Goal: Information Seeking & Learning: Learn about a topic

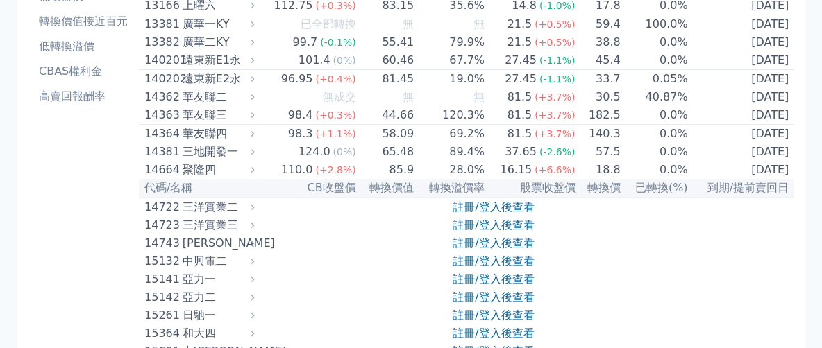
scroll to position [174, 0]
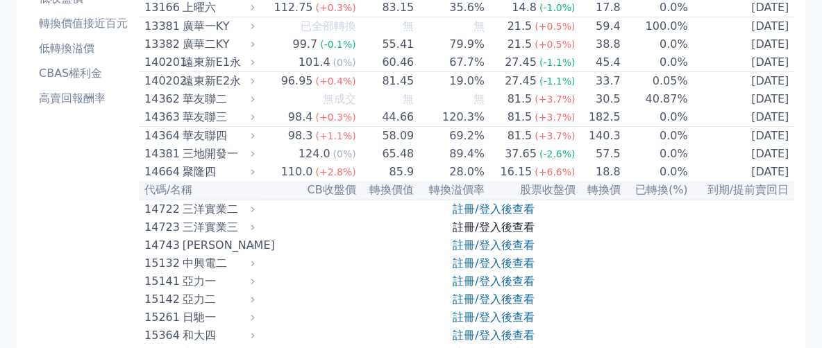
click at [469, 234] on link "註冊/登入後查看" at bounding box center [493, 227] width 81 height 13
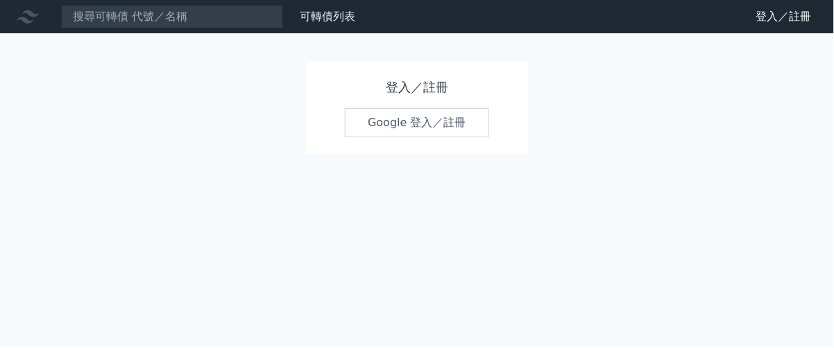
click at [420, 127] on link "Google 登入／註冊" at bounding box center [417, 122] width 144 height 29
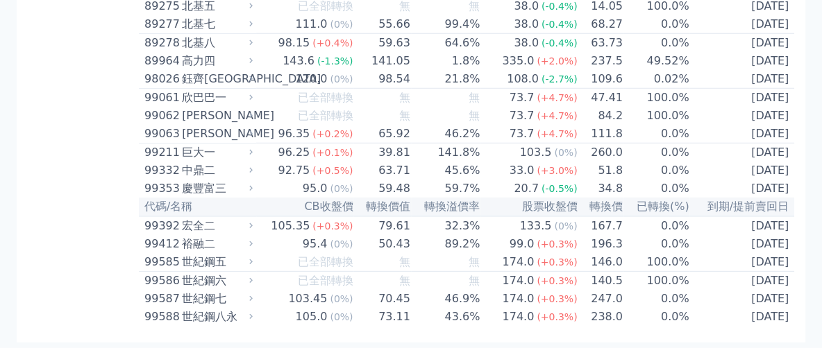
scroll to position [8350, 0]
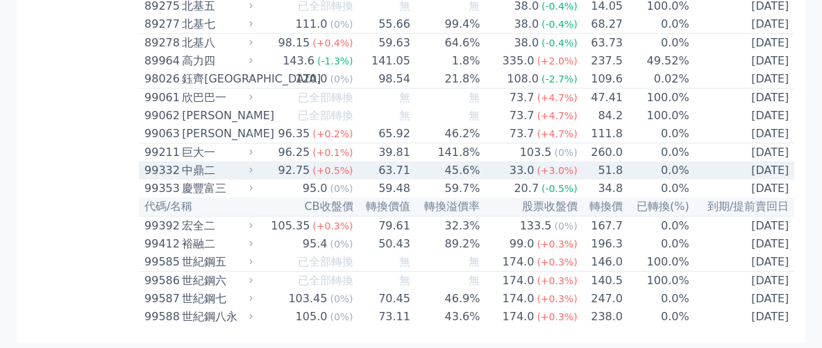
click at [239, 162] on div "中鼎二" at bounding box center [216, 170] width 68 height 17
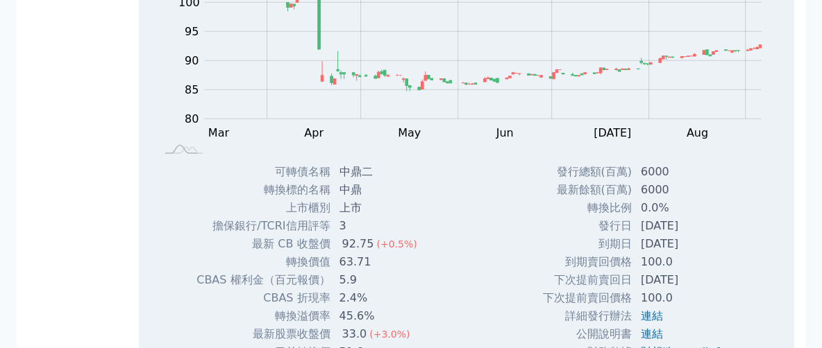
scroll to position [7829, 0]
